Goal: Find specific page/section: Find specific page/section

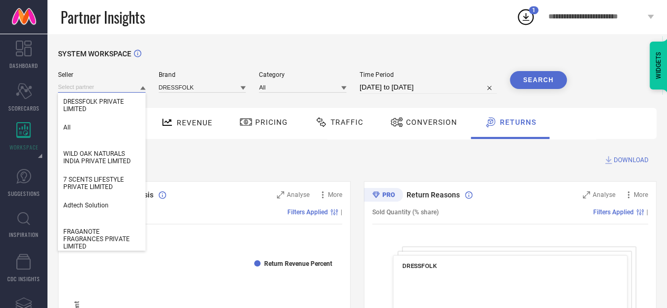
click at [115, 89] on input at bounding box center [102, 87] width 88 height 11
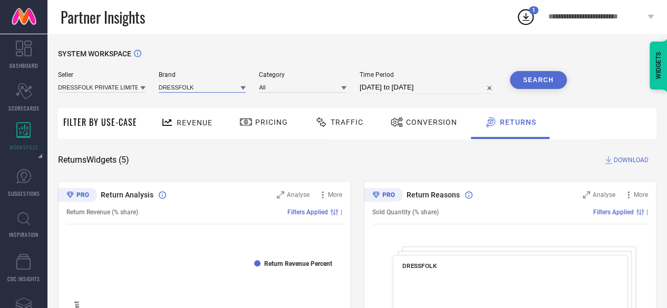
click at [172, 86] on input at bounding box center [203, 87] width 88 height 11
type input "INCLUD"
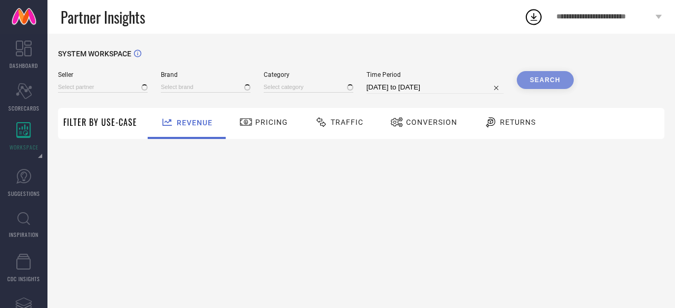
type input "All"
type input "1 STOP FASHION"
type input "All"
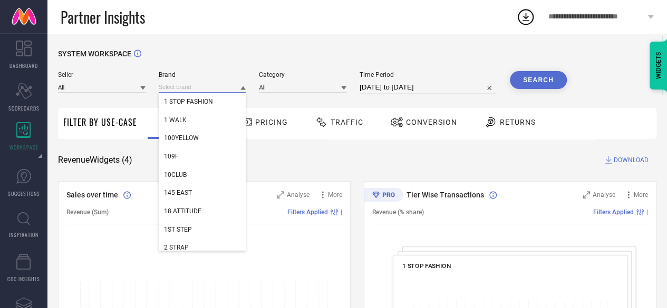
click at [174, 88] on input at bounding box center [203, 87] width 88 height 11
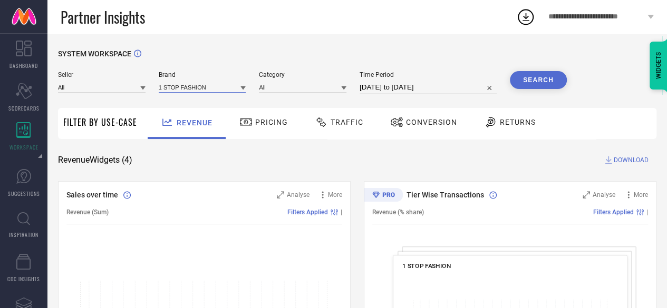
click at [174, 88] on input at bounding box center [203, 87] width 88 height 11
type input "INCLU"
click at [183, 85] on input "INCLU" at bounding box center [203, 87] width 88 height 11
click at [183, 85] on input at bounding box center [203, 87] width 88 height 11
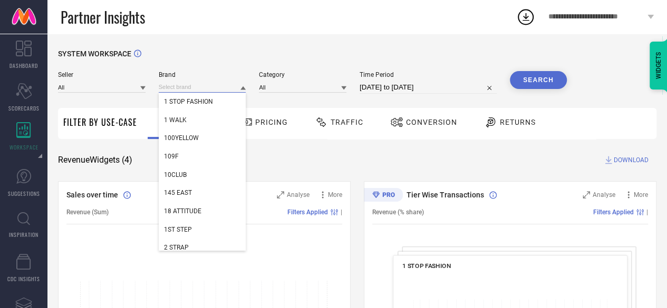
click at [183, 85] on input at bounding box center [203, 87] width 88 height 11
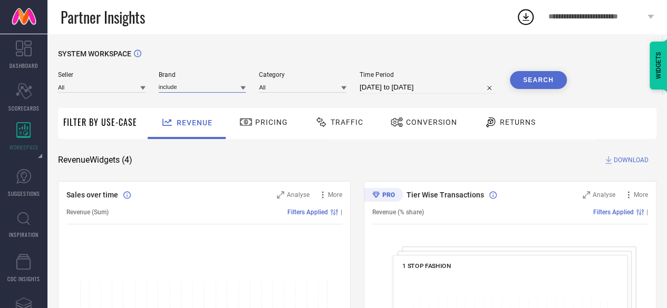
type input "include"
paste input "INCLUD"
type input "INCLU"
